Goal: Share content: Share content

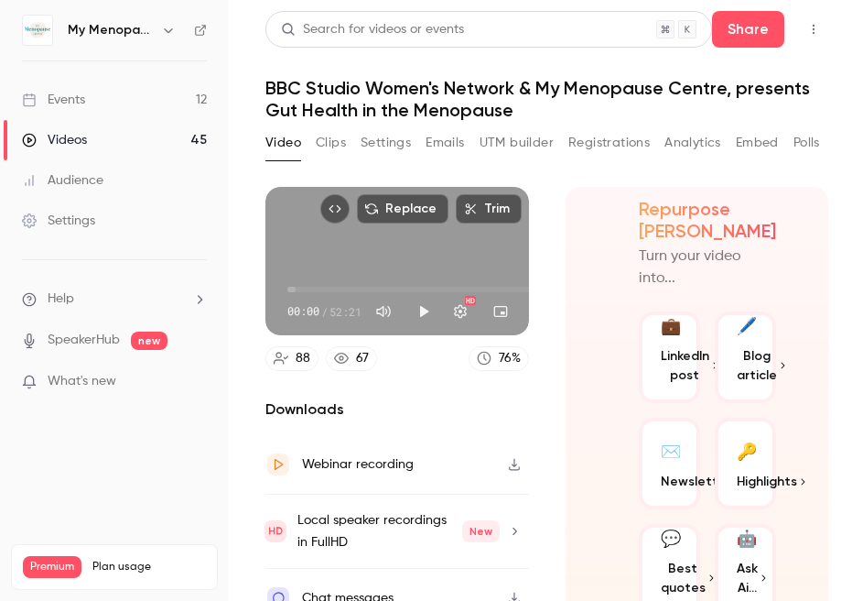
scroll to position [14, 0]
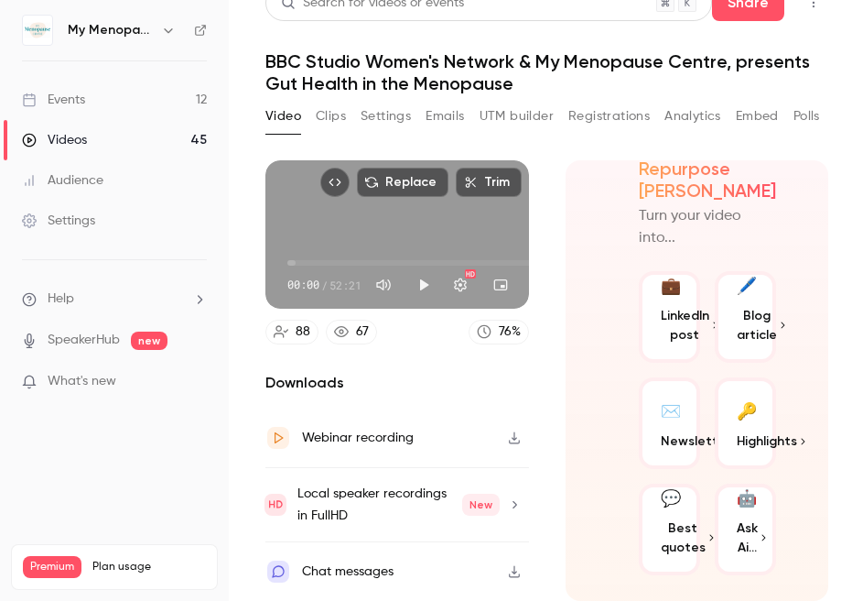
click at [72, 98] on div "Events" at bounding box center [53, 100] width 63 height 18
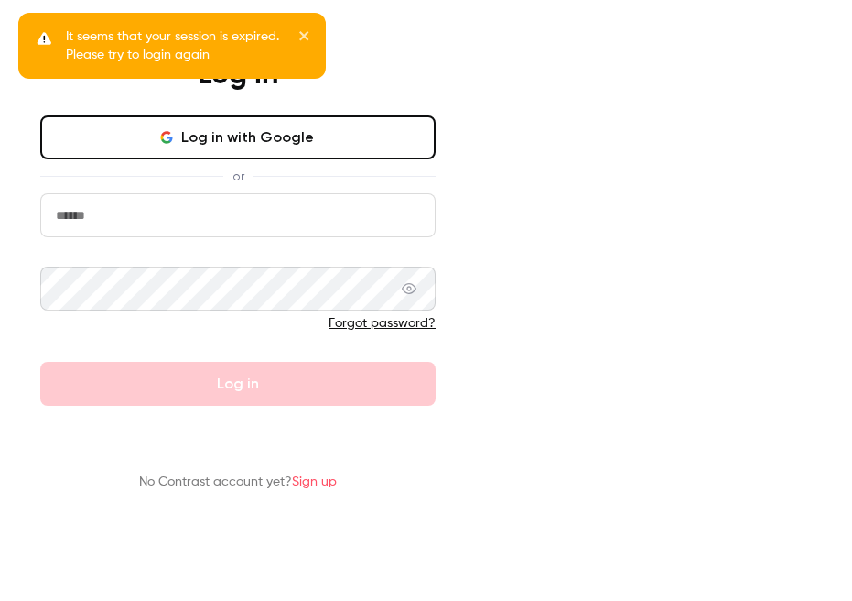
type input "**********"
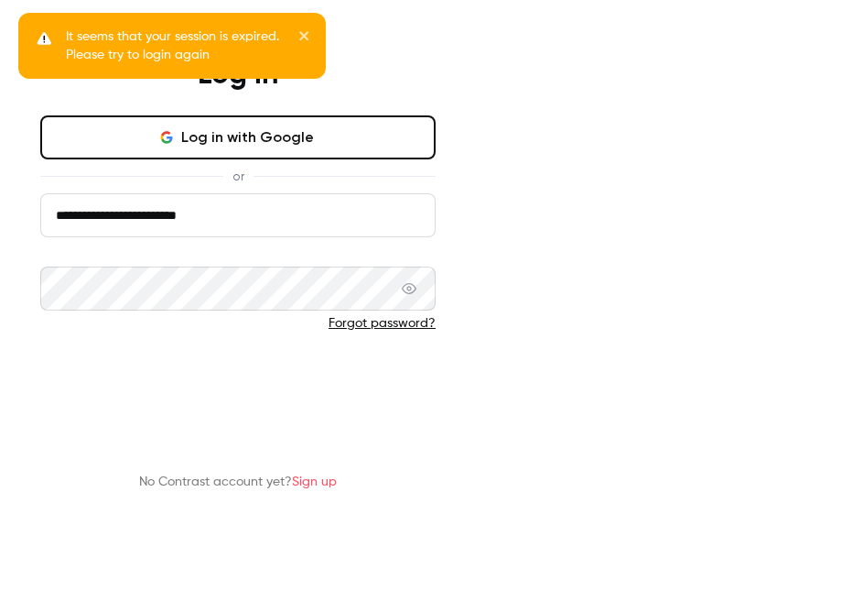
click at [436, 406] on button "Log in" at bounding box center [237, 384] width 395 height 44
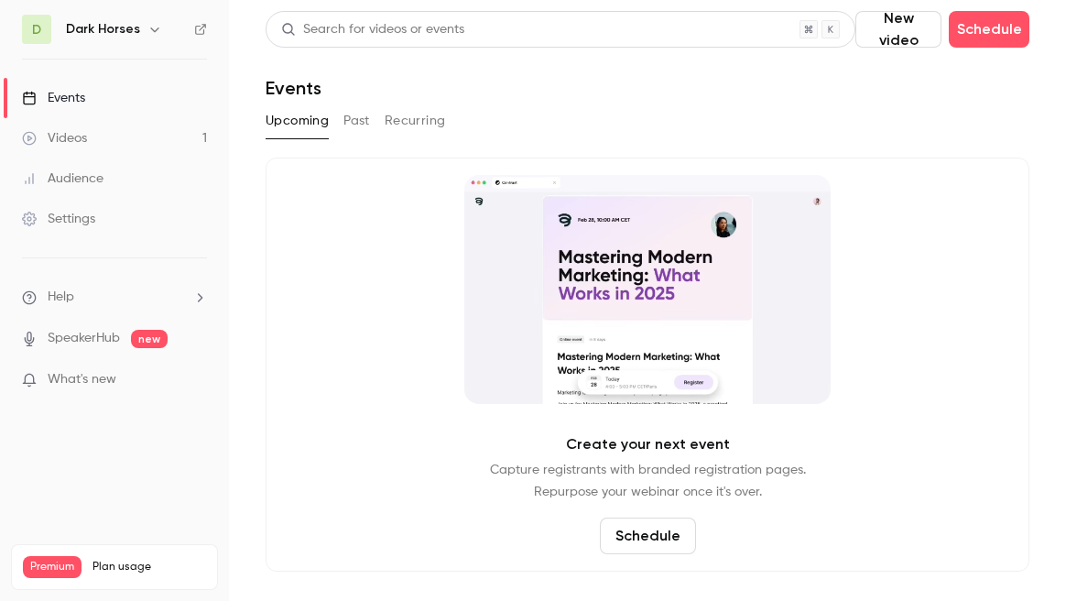
click at [152, 25] on icon "button" at bounding box center [154, 29] width 15 height 15
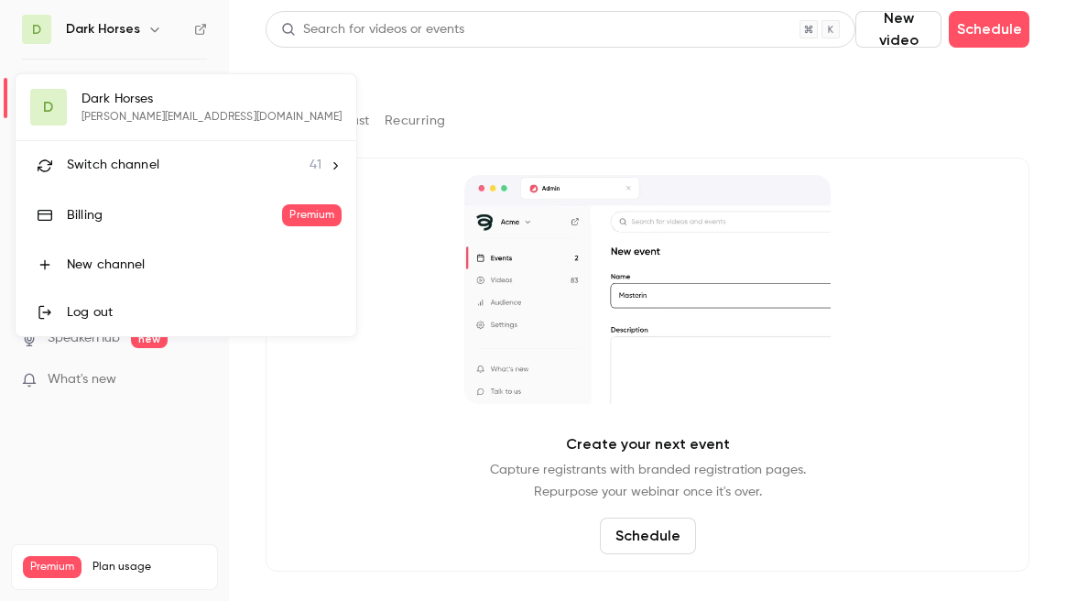
click at [99, 162] on span "Switch channel" at bounding box center [113, 165] width 92 height 19
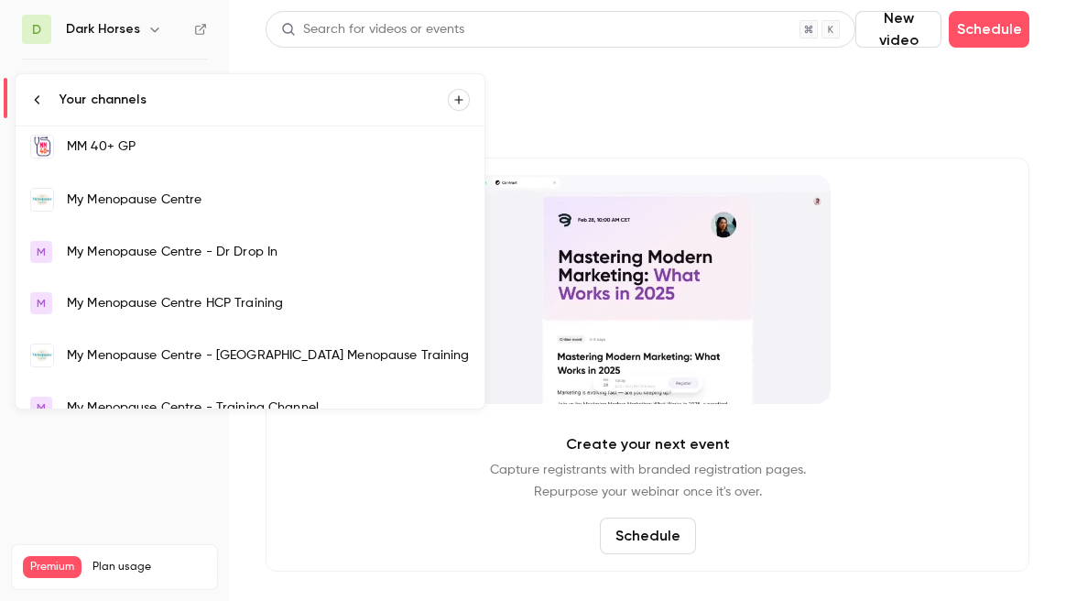
scroll to position [1263, 0]
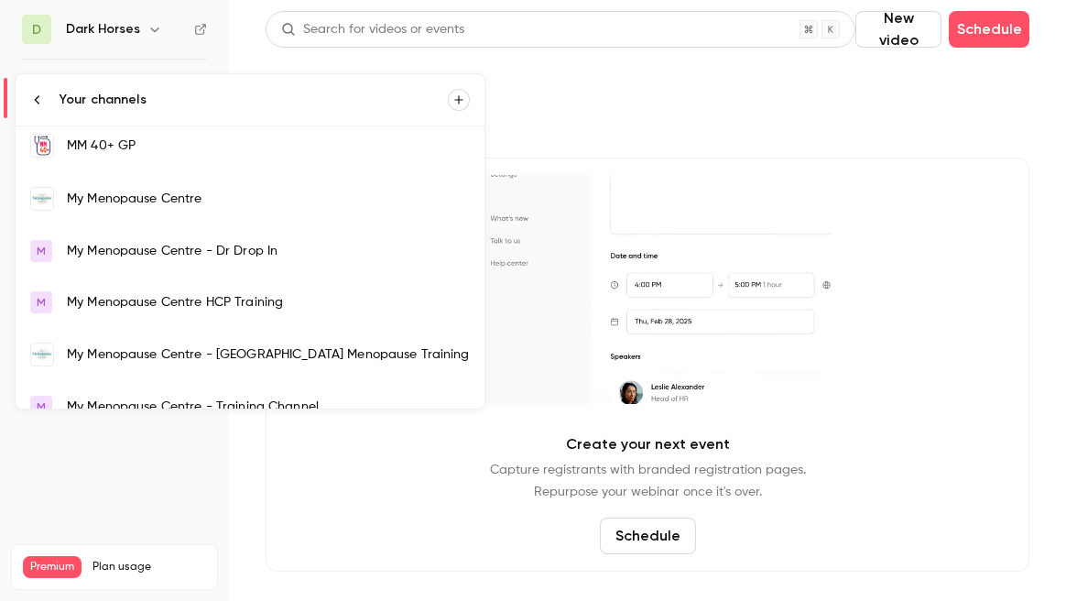
click at [99, 195] on div "My Menopause Centre" at bounding box center [268, 198] width 403 height 18
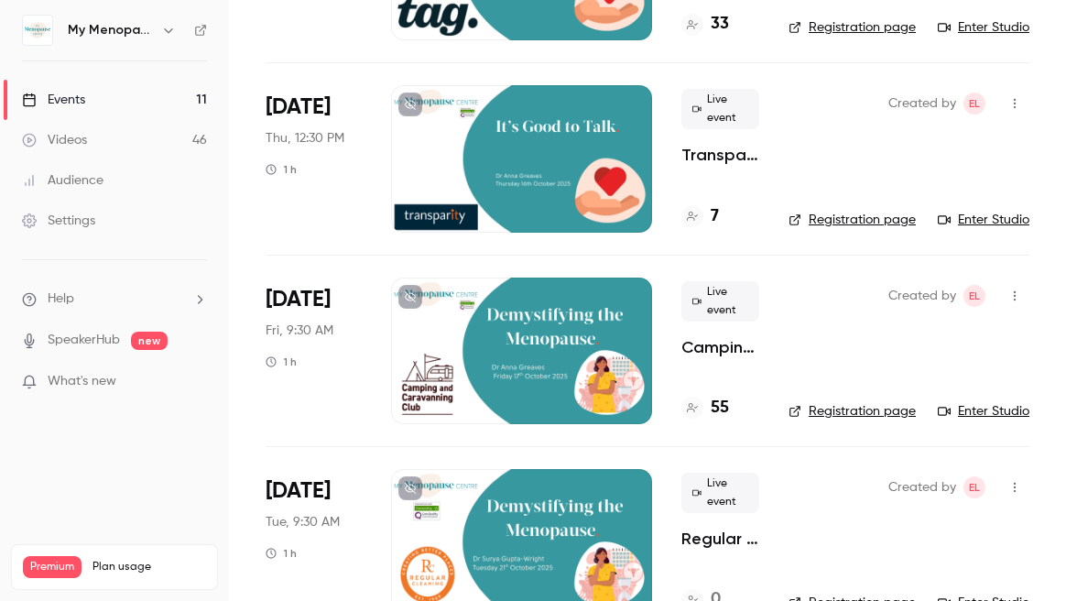
scroll to position [278, 0]
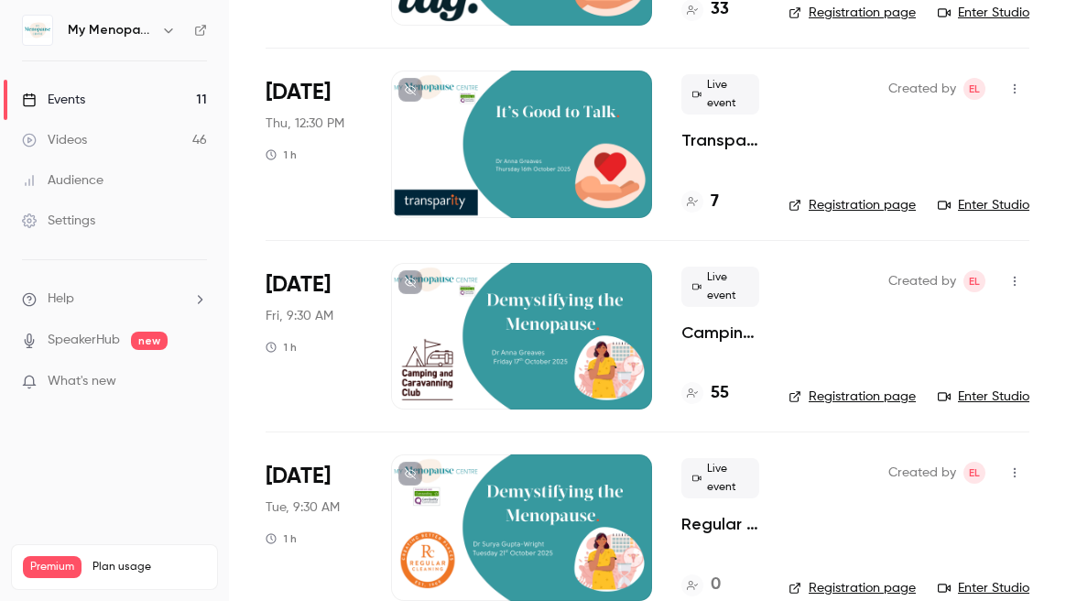
click at [530, 330] on div at bounding box center [521, 336] width 261 height 146
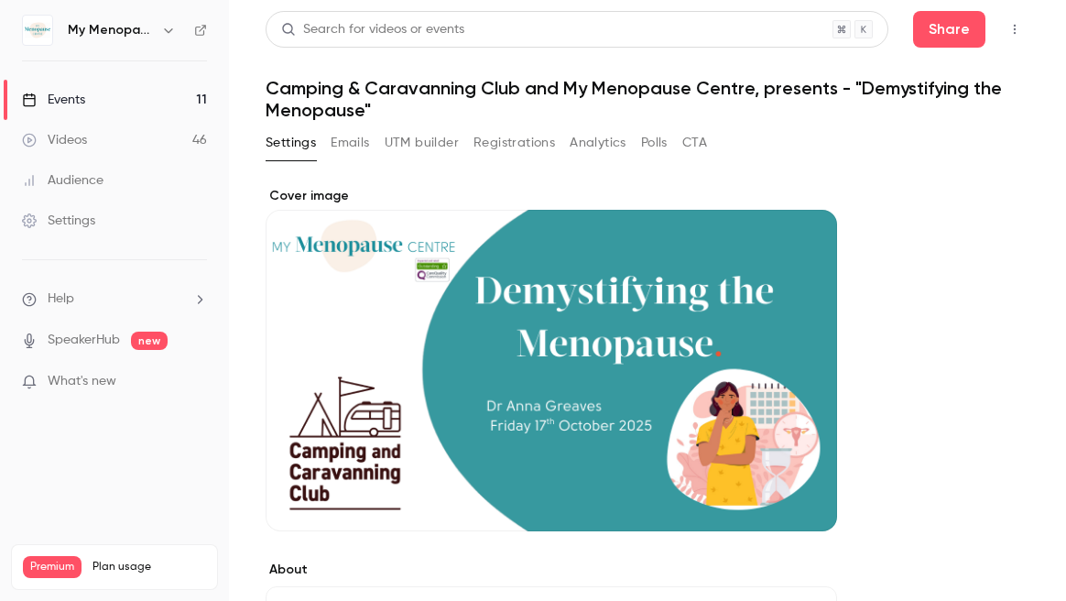
click at [851, 32] on icon "button" at bounding box center [1014, 29] width 15 height 13
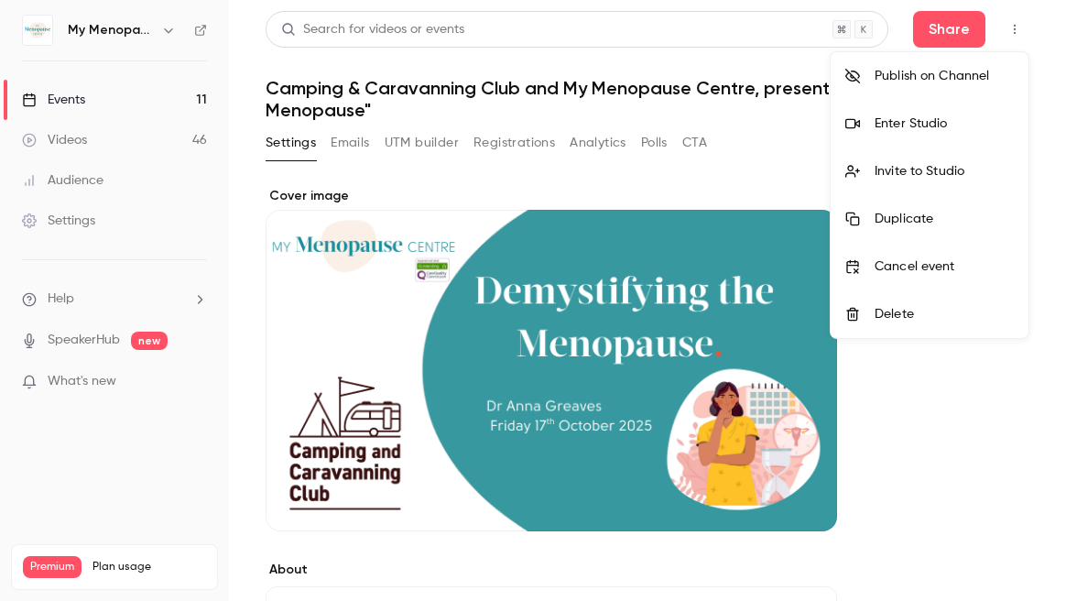
click at [851, 168] on div "Invite to Studio" at bounding box center [943, 171] width 139 height 18
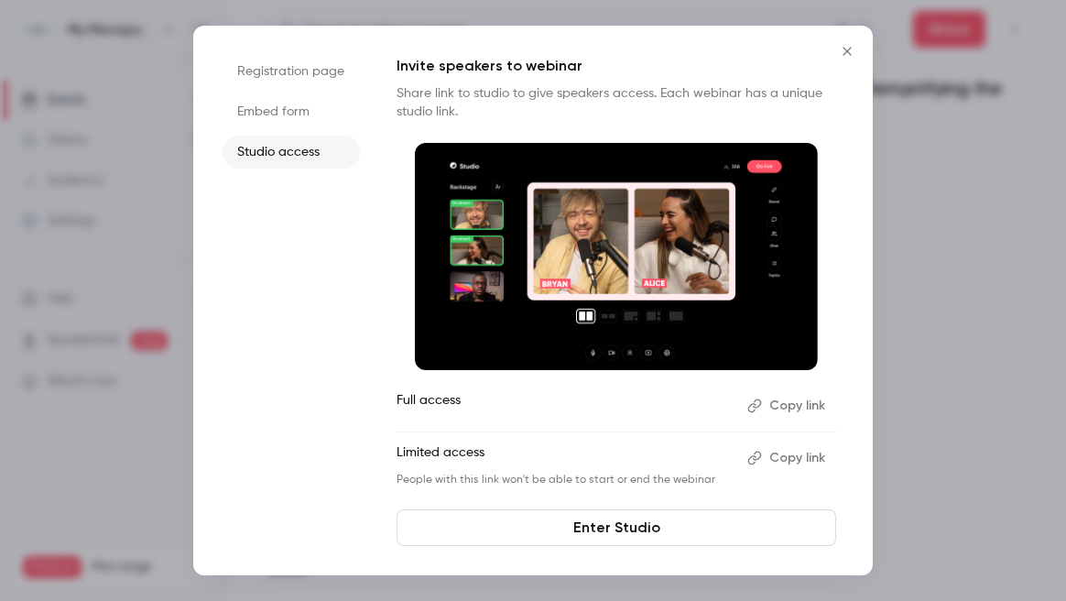
click at [796, 401] on button "Copy link" at bounding box center [788, 405] width 96 height 29
click at [849, 51] on icon "Close" at bounding box center [847, 51] width 22 height 15
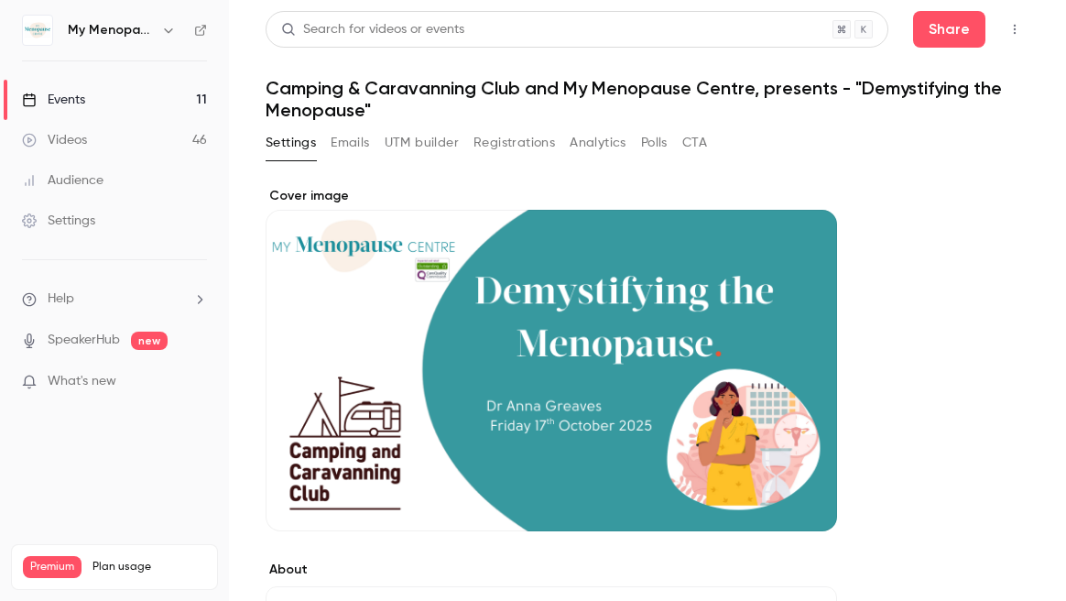
click at [851, 26] on icon "button" at bounding box center [1014, 30] width 2 height 10
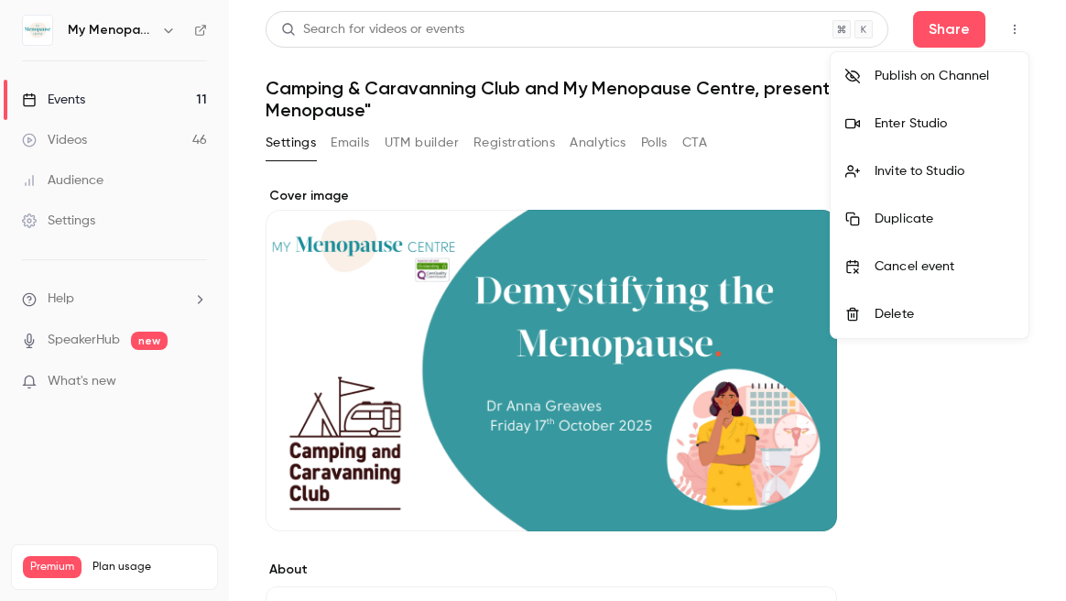
click at [851, 125] on div "Enter Studio" at bounding box center [943, 123] width 139 height 18
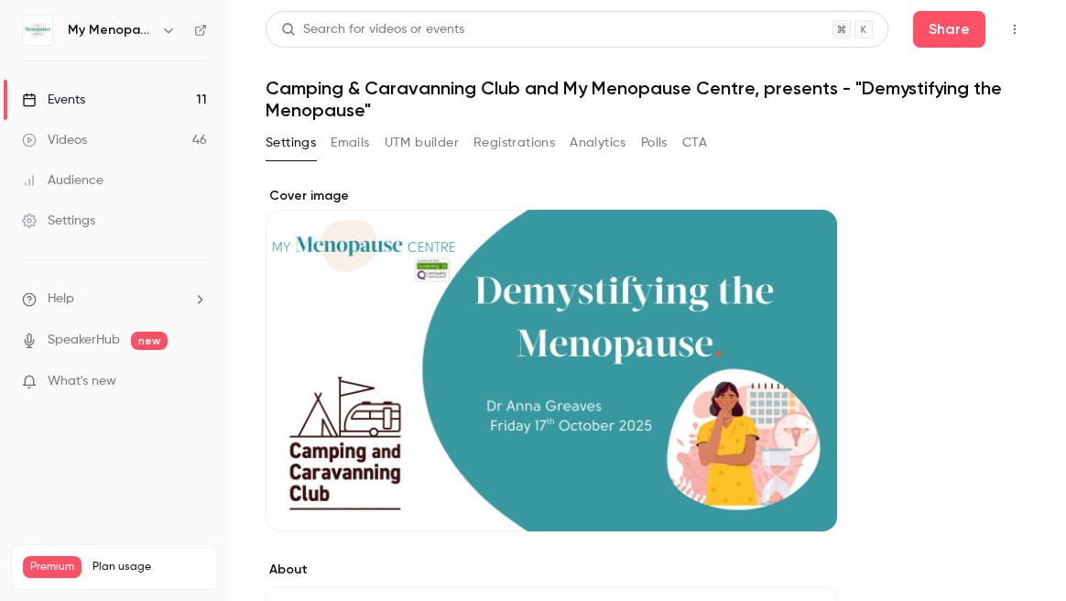
click at [74, 100] on div "Events" at bounding box center [53, 100] width 63 height 18
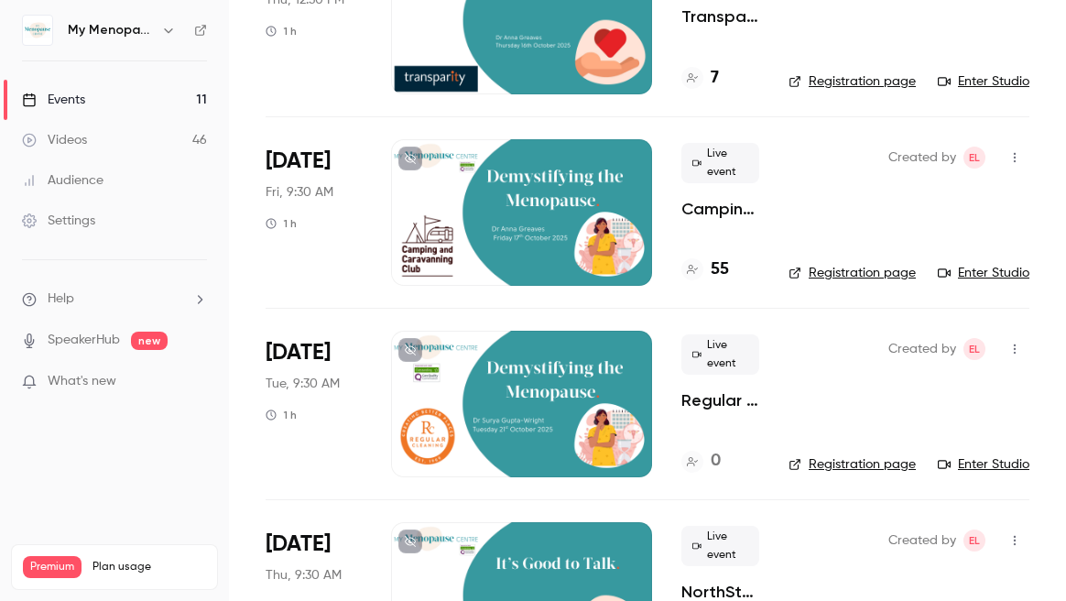
scroll to position [402, 0]
click at [851, 352] on icon "button" at bounding box center [1014, 348] width 15 height 13
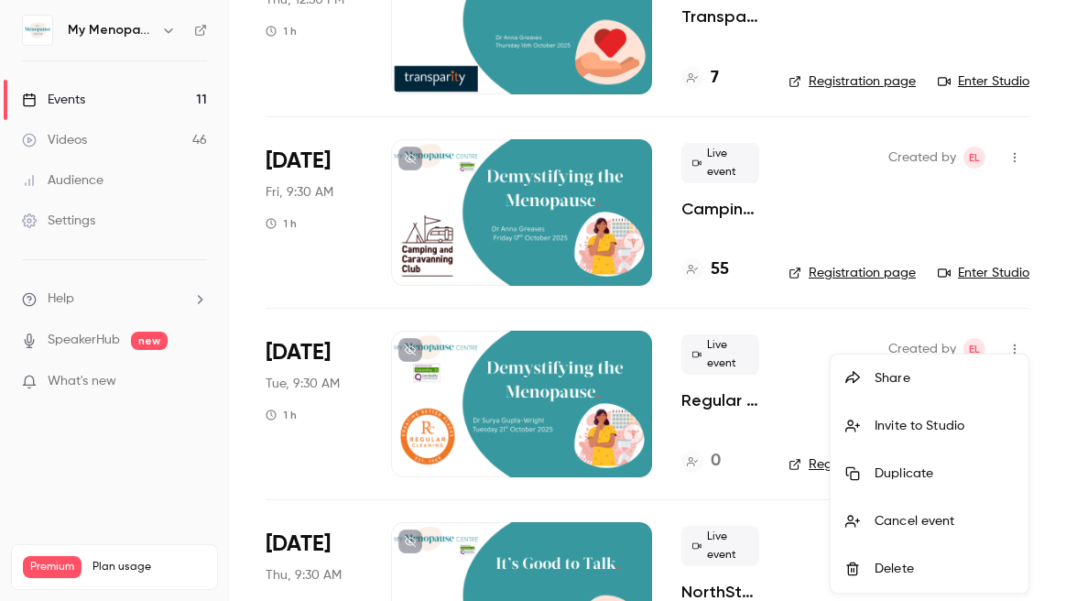
click at [851, 376] on div "Share" at bounding box center [943, 378] width 139 height 18
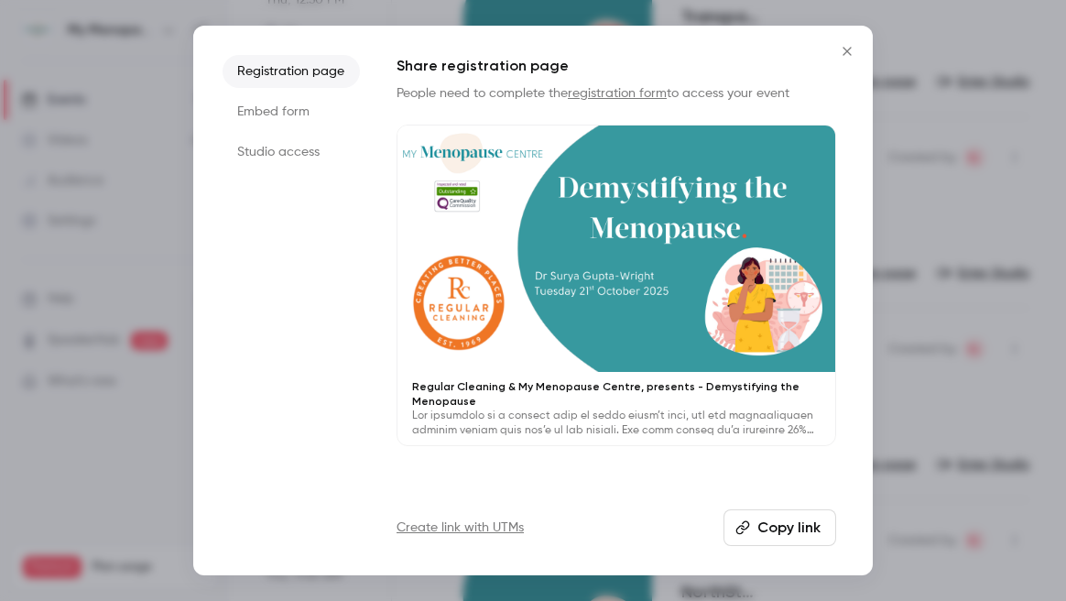
click at [282, 76] on li "Registration page" at bounding box center [290, 71] width 137 height 33
click at [794, 530] on button "Copy link" at bounding box center [779, 527] width 113 height 37
click at [841, 48] on icon "Close" at bounding box center [847, 51] width 22 height 15
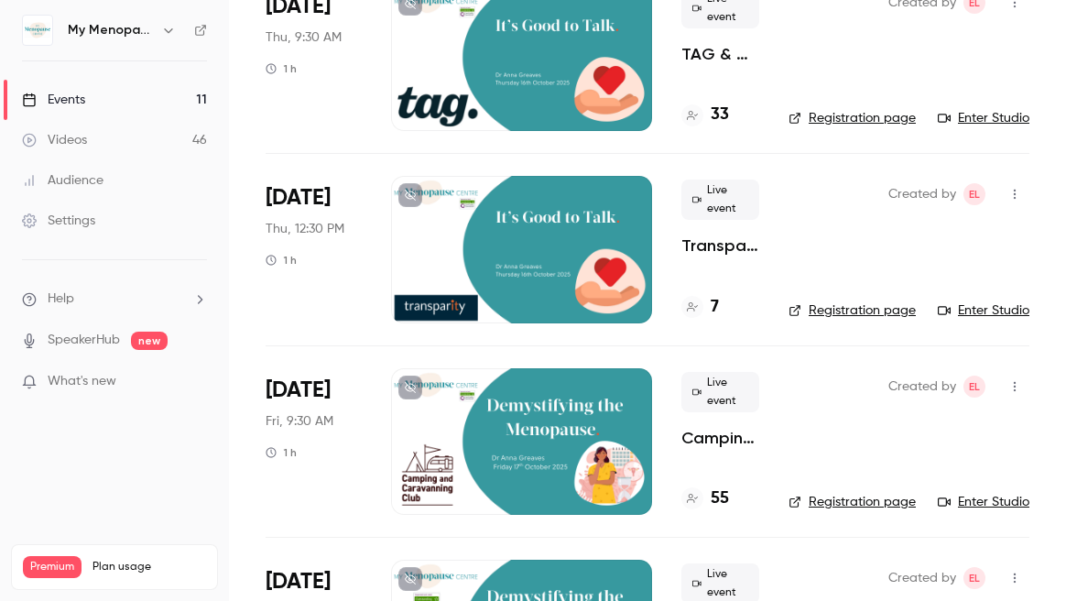
scroll to position [115, 0]
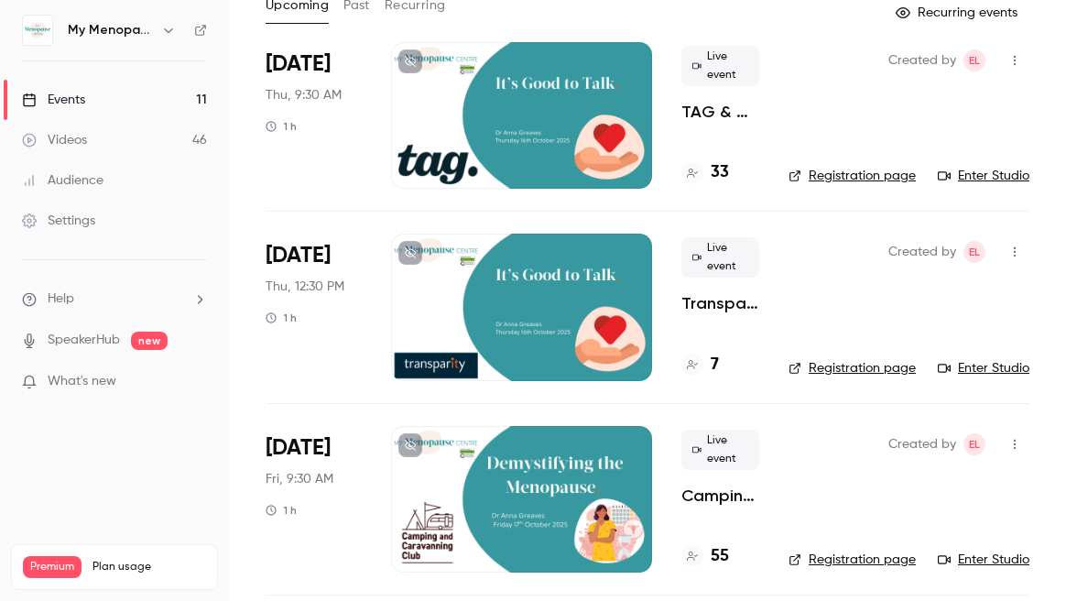
click at [532, 310] on div at bounding box center [521, 306] width 261 height 146
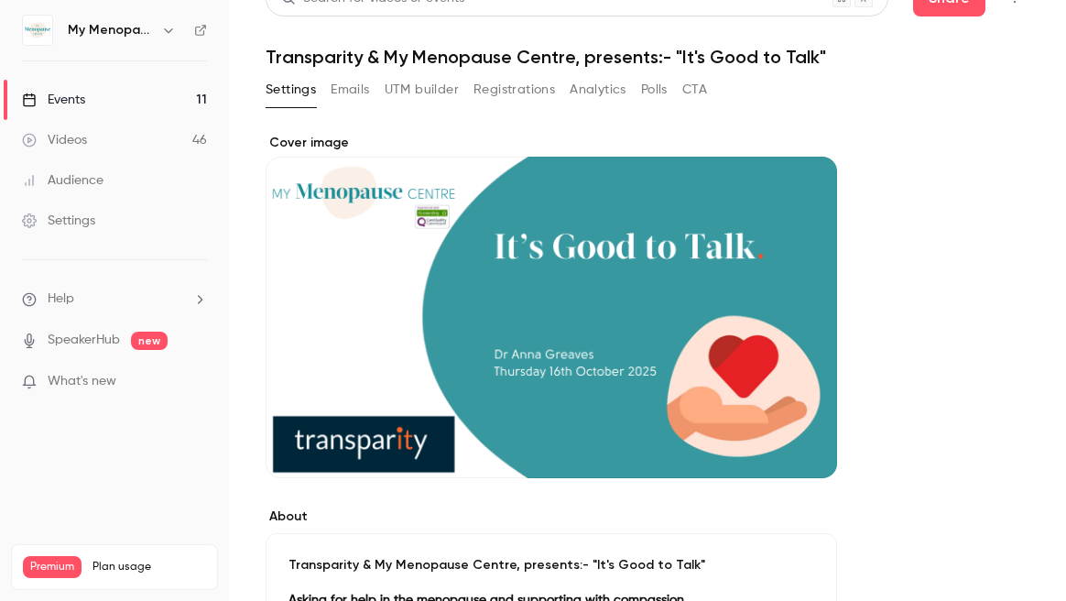
scroll to position [35, 0]
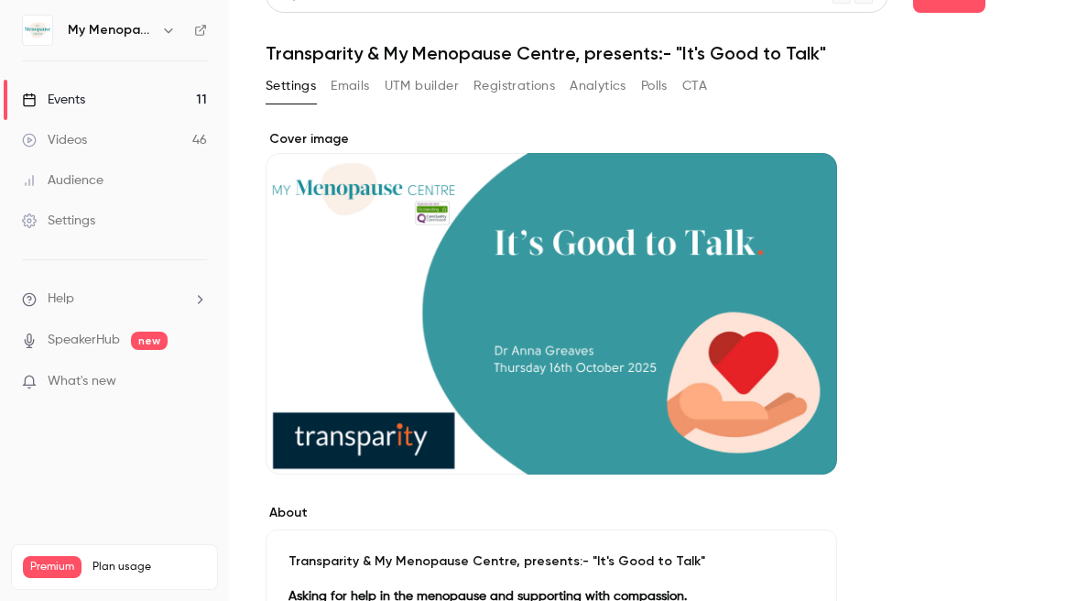
click at [348, 88] on button "Emails" at bounding box center [349, 85] width 38 height 29
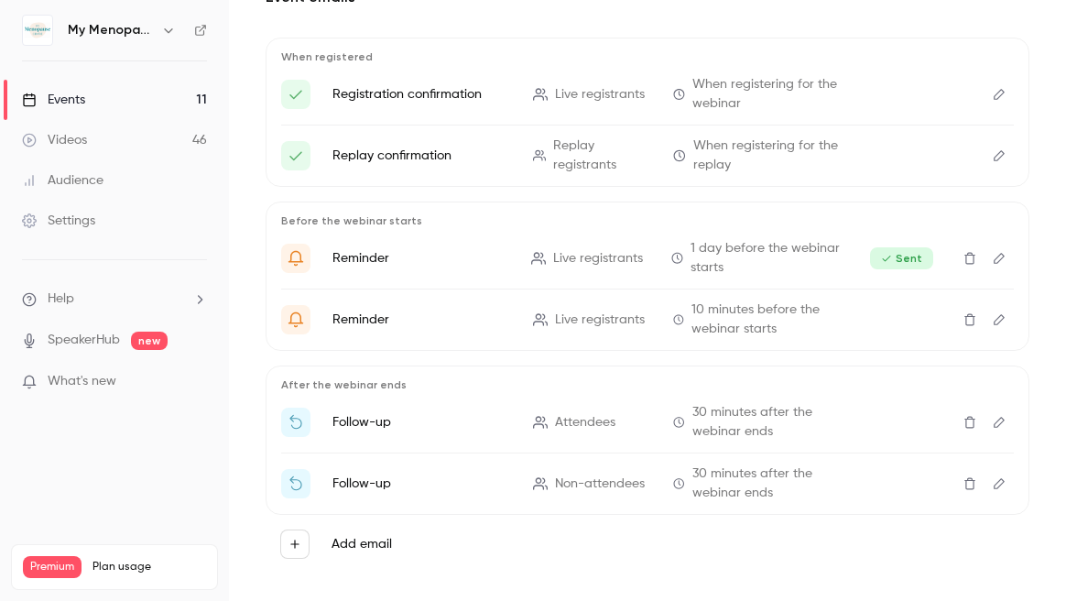
scroll to position [199, 0]
